Goal: Task Accomplishment & Management: Use online tool/utility

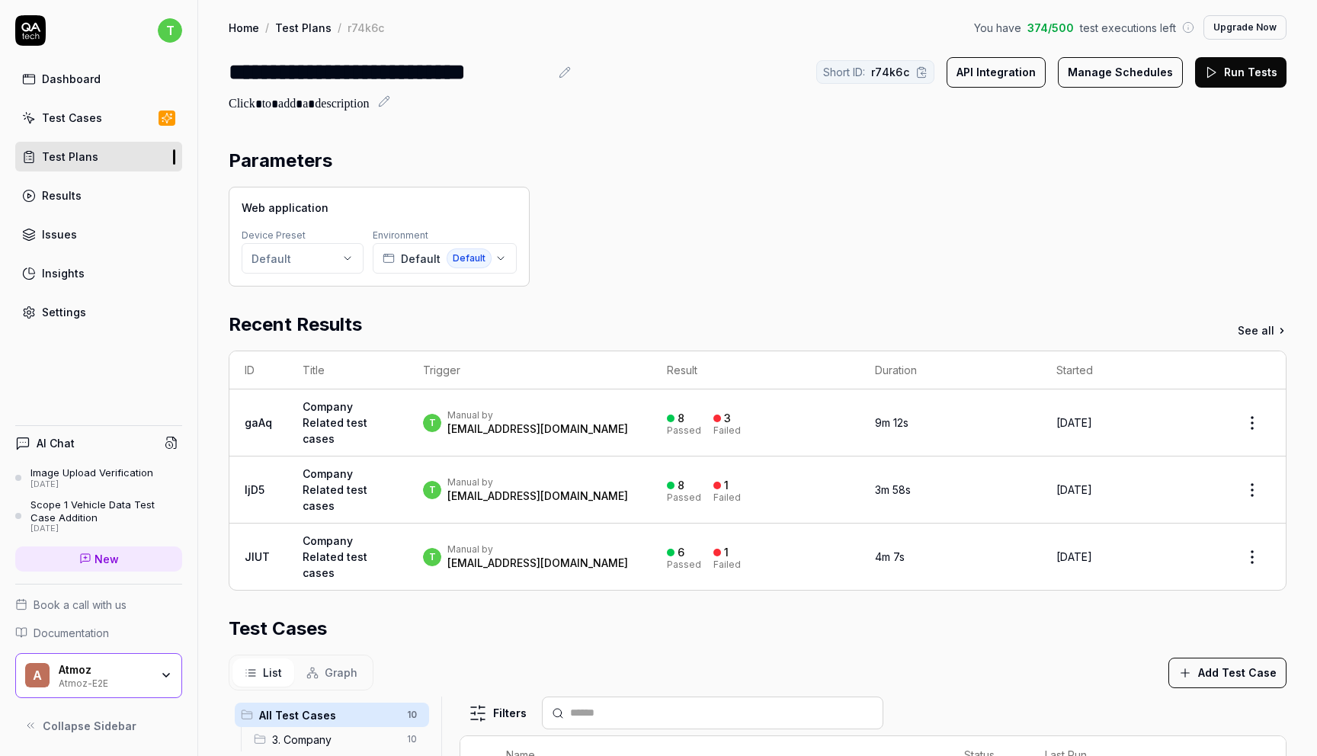
click at [91, 200] on link "Results" at bounding box center [98, 196] width 167 height 30
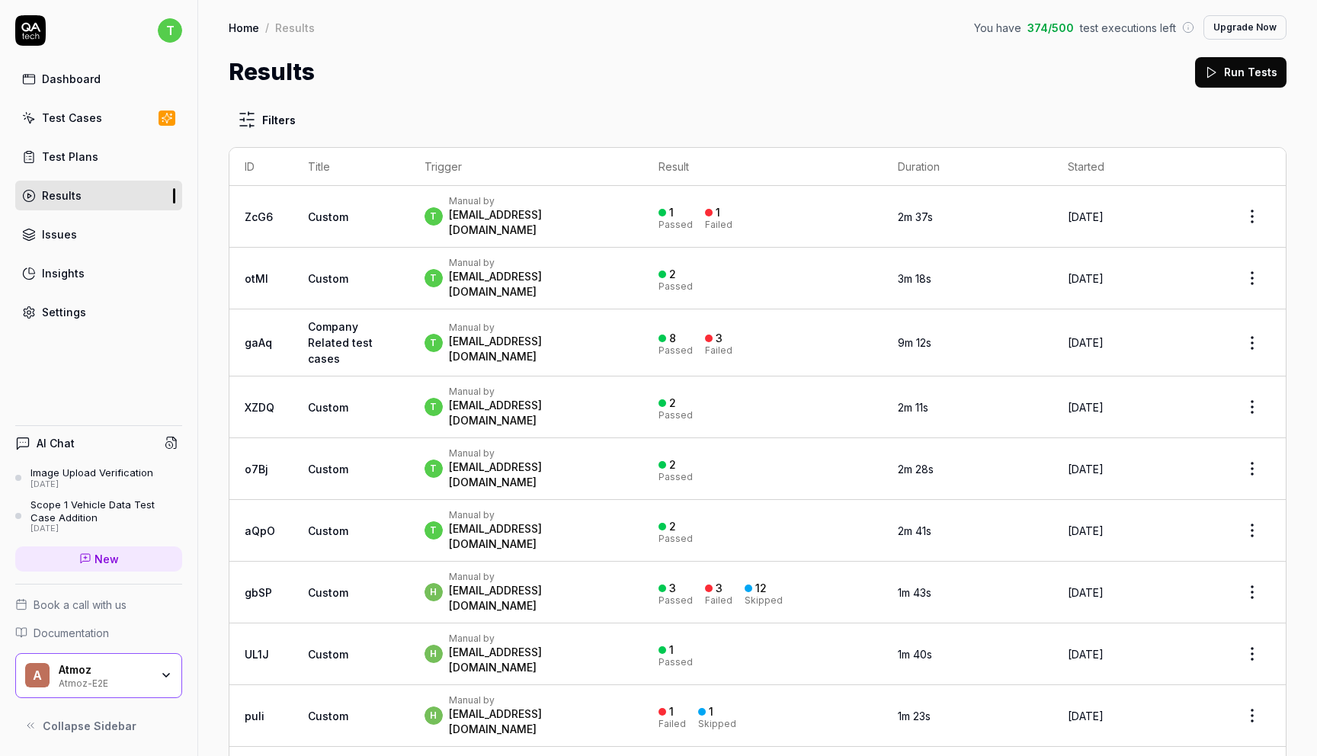
click at [107, 145] on link "Test Plans" at bounding box center [98, 157] width 167 height 30
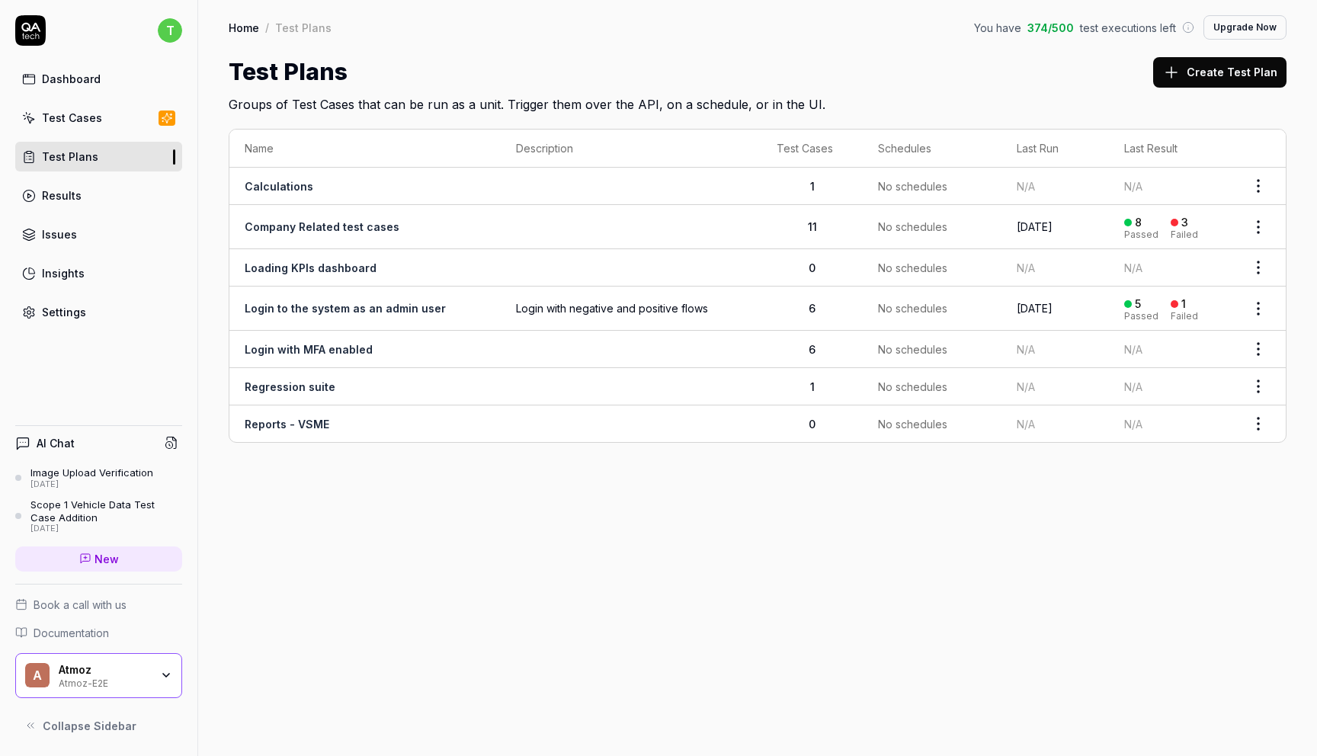
click at [587, 210] on td at bounding box center [631, 227] width 261 height 44
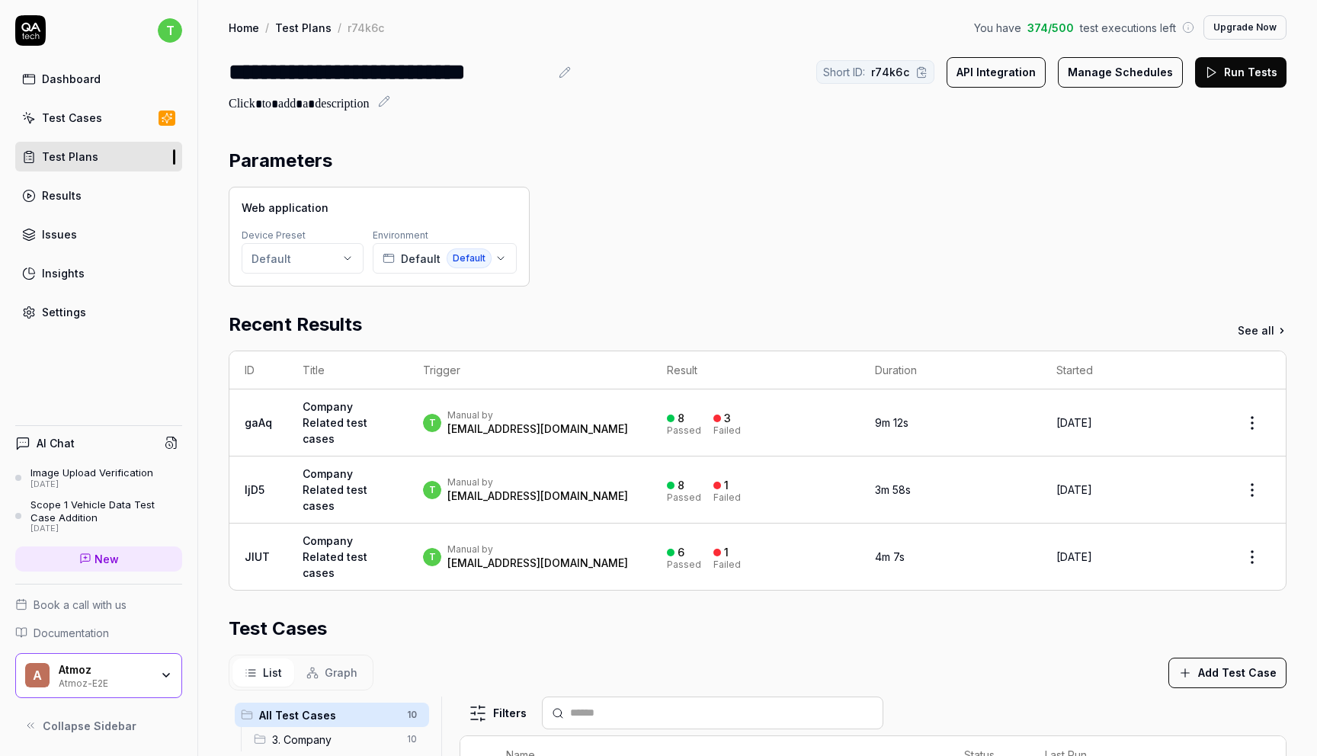
click at [1247, 76] on button "Run Tests" at bounding box center [1240, 72] width 91 height 30
click at [534, 434] on div "[EMAIL_ADDRESS][DOMAIN_NAME]" at bounding box center [537, 429] width 181 height 15
click at [603, 425] on div "t Manual by thimali.wijayathilake@atmoz.io" at bounding box center [529, 422] width 213 height 27
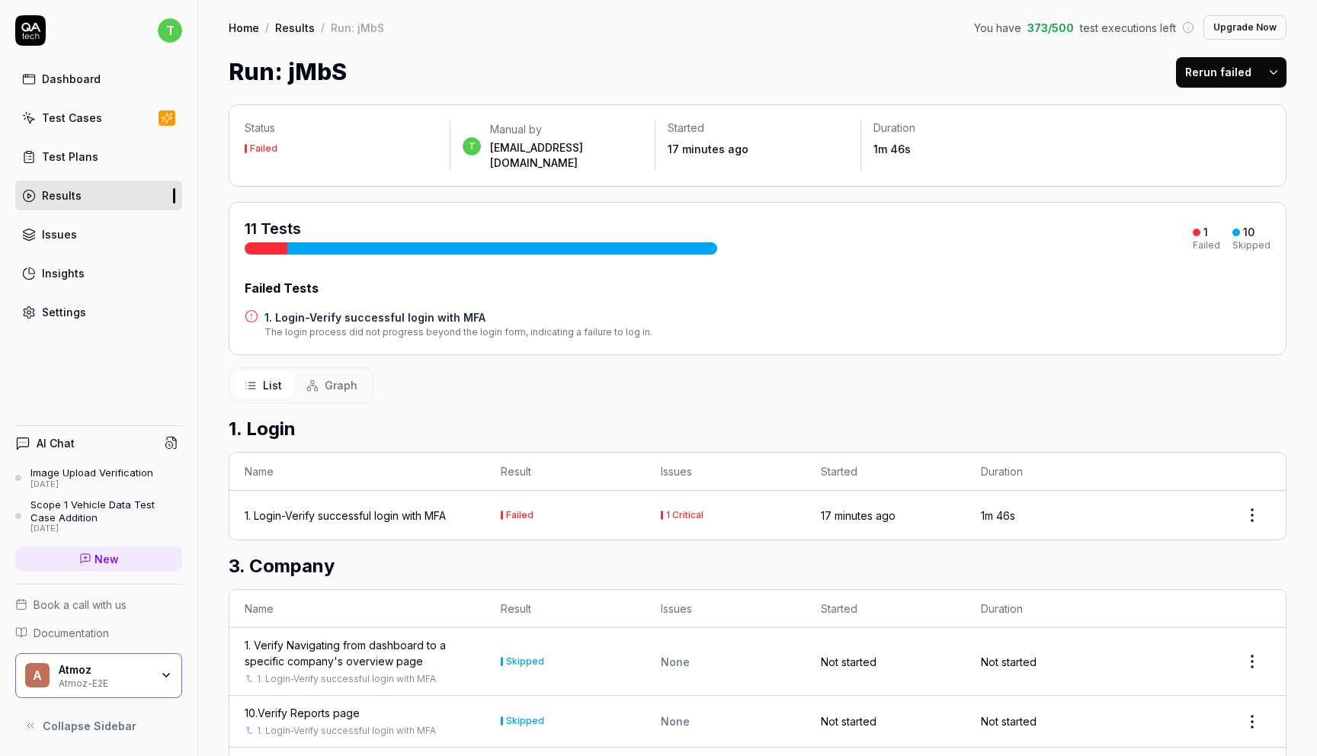
scroll to position [12, 0]
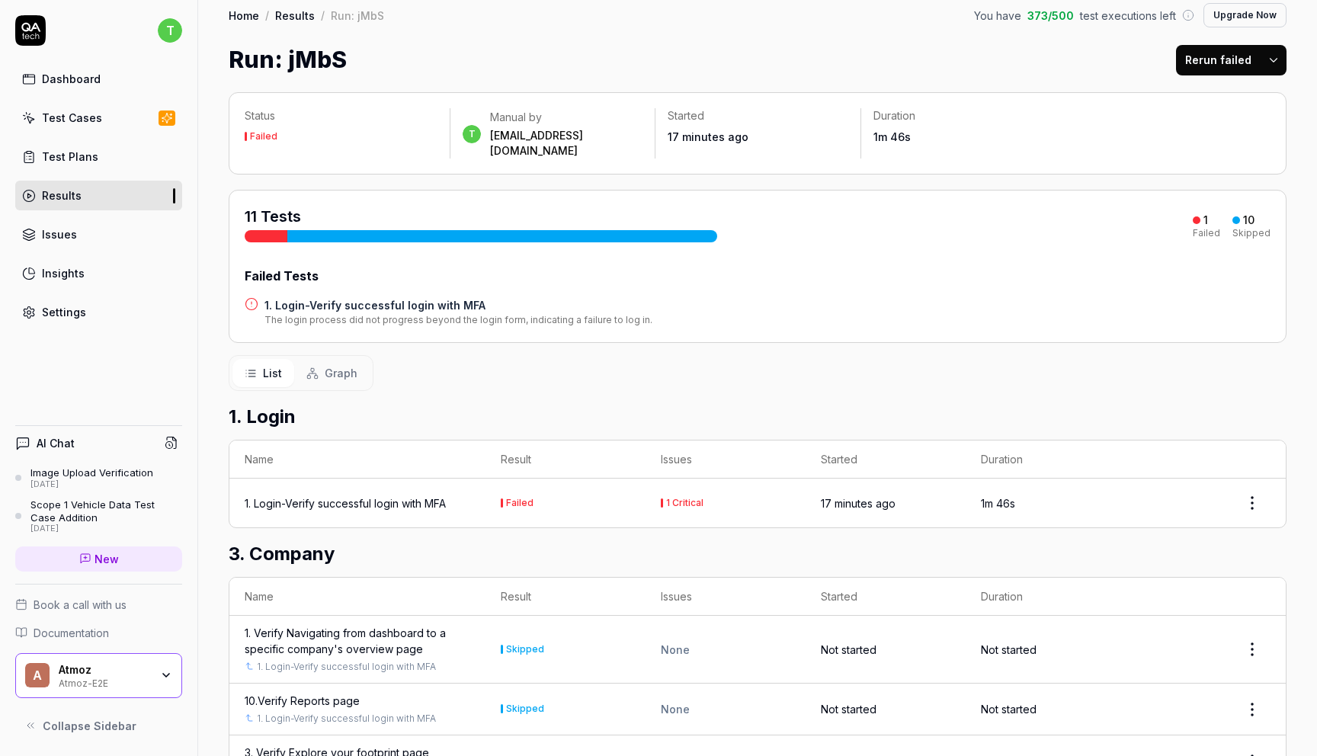
click at [410, 495] on div "1. Login-Verify successful login with MFA" at bounding box center [345, 503] width 201 height 16
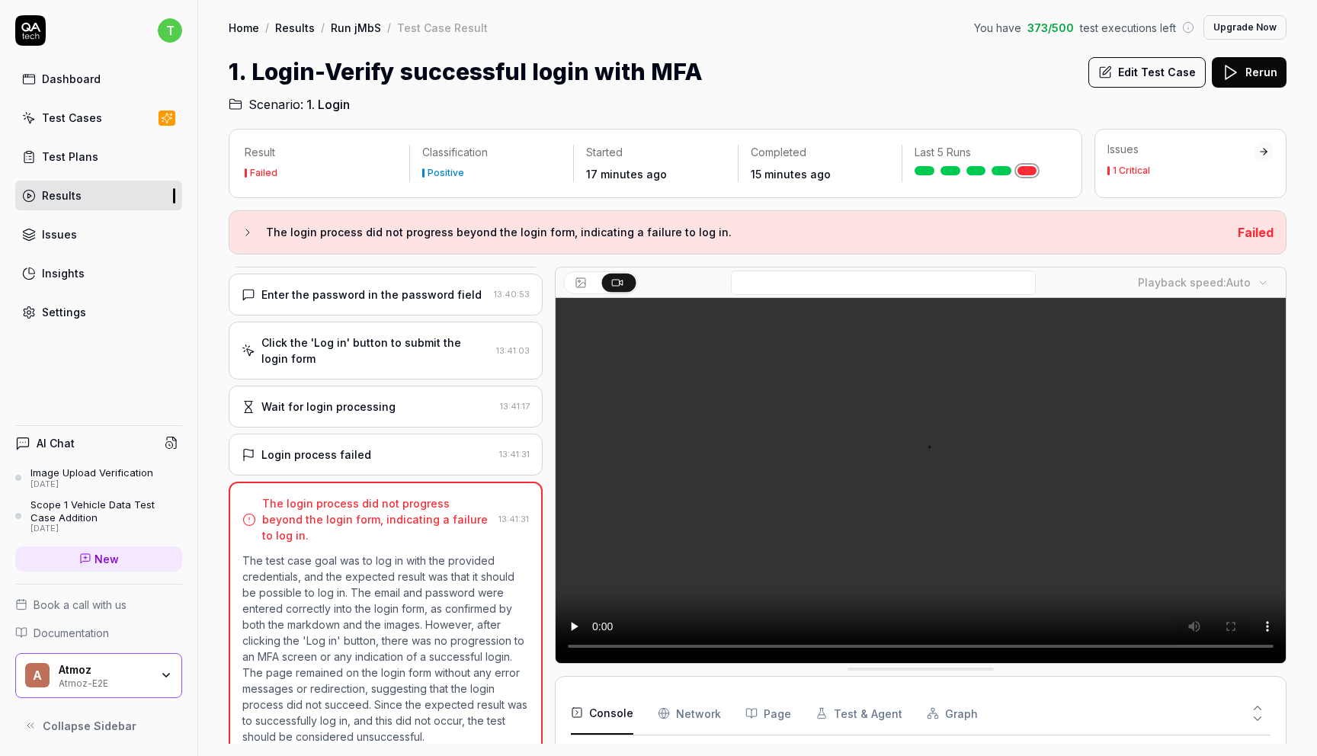
scroll to position [176, 0]
